Goal: Answer question/provide support

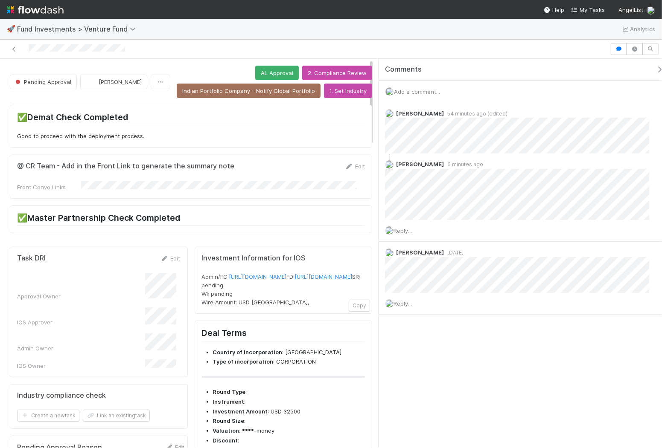
click at [433, 97] on div "Add a comment..." at bounding box center [523, 92] width 291 height 22
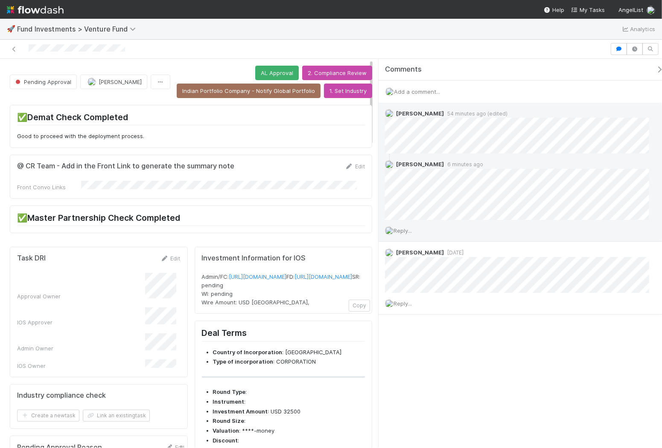
click at [403, 234] on div "Reply..." at bounding box center [520, 230] width 285 height 21
click at [404, 232] on span "Reply..." at bounding box center [402, 230] width 18 height 7
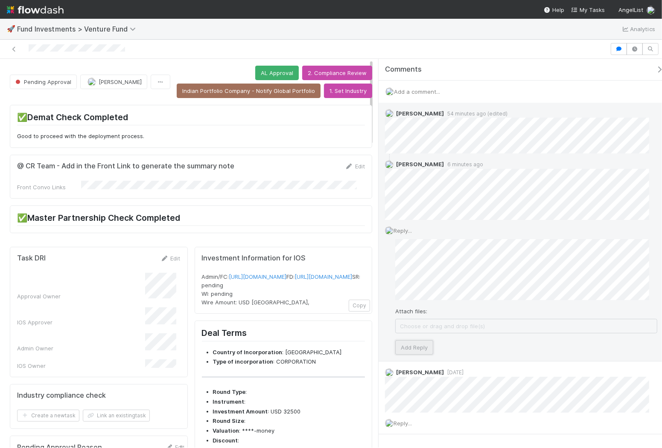
click at [416, 350] on button "Add Reply" at bounding box center [414, 347] width 38 height 15
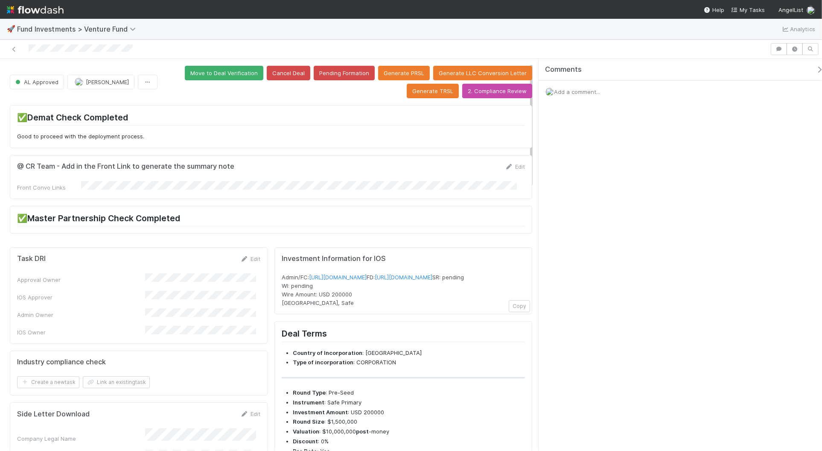
scroll to position [193, 0]
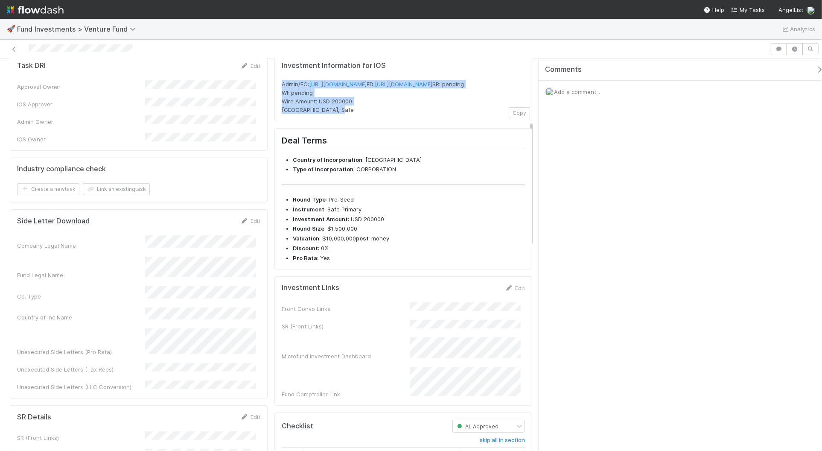
drag, startPoint x: 363, startPoint y: 134, endPoint x: 276, endPoint y: 81, distance: 100.9
click at [276, 81] on div "Investment Information for IOS Admin/FC: https://venture.angellist.com/v/admin/…" at bounding box center [403, 87] width 258 height 67
copy span "Admin/FC: https://venture.angellist.com/v/admin/funds/investment/29471 FD: http…"
